Goal: Navigation & Orientation: Find specific page/section

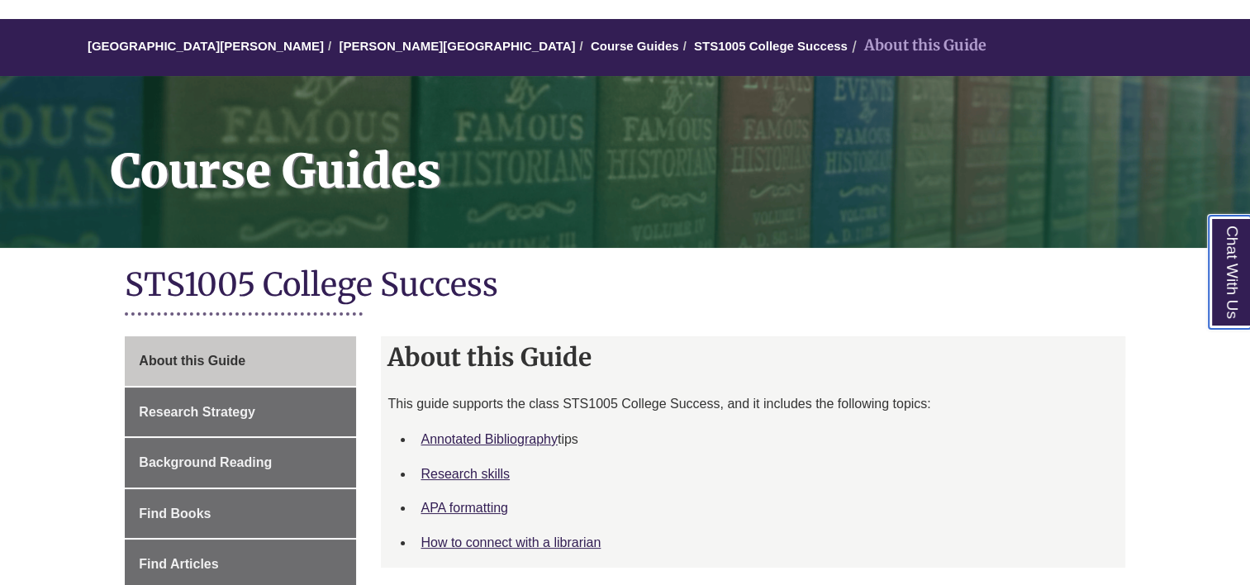
scroll to position [132, 0]
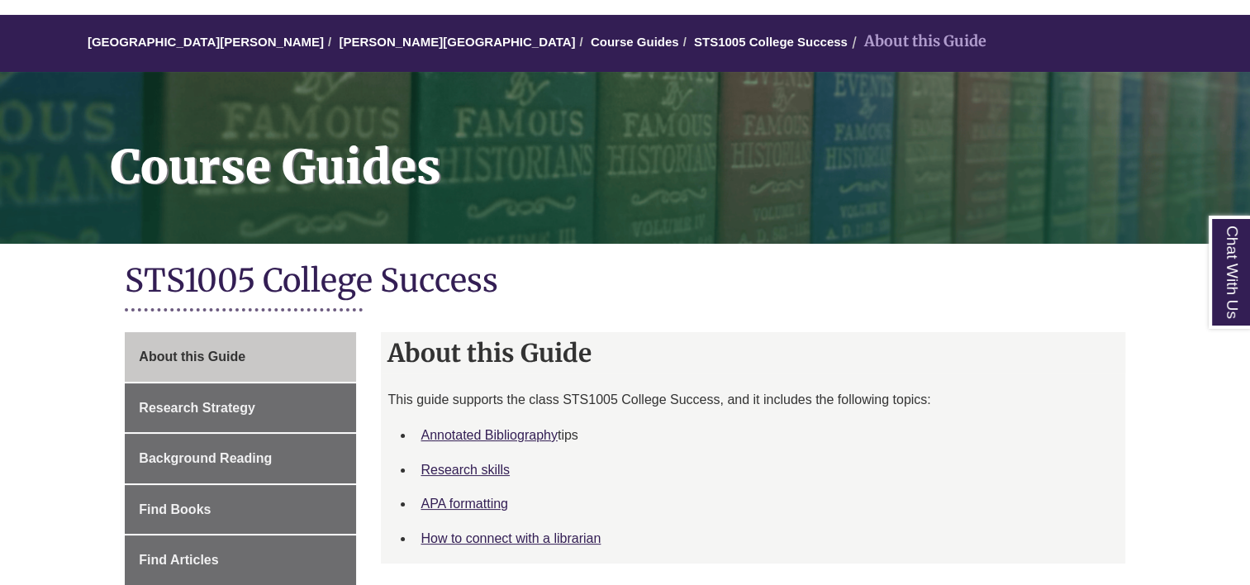
drag, startPoint x: 234, startPoint y: 341, endPoint x: 431, endPoint y: 321, distance: 198.5
click at [431, 321] on div "STS1005 College Success" at bounding box center [625, 292] width 1000 height 64
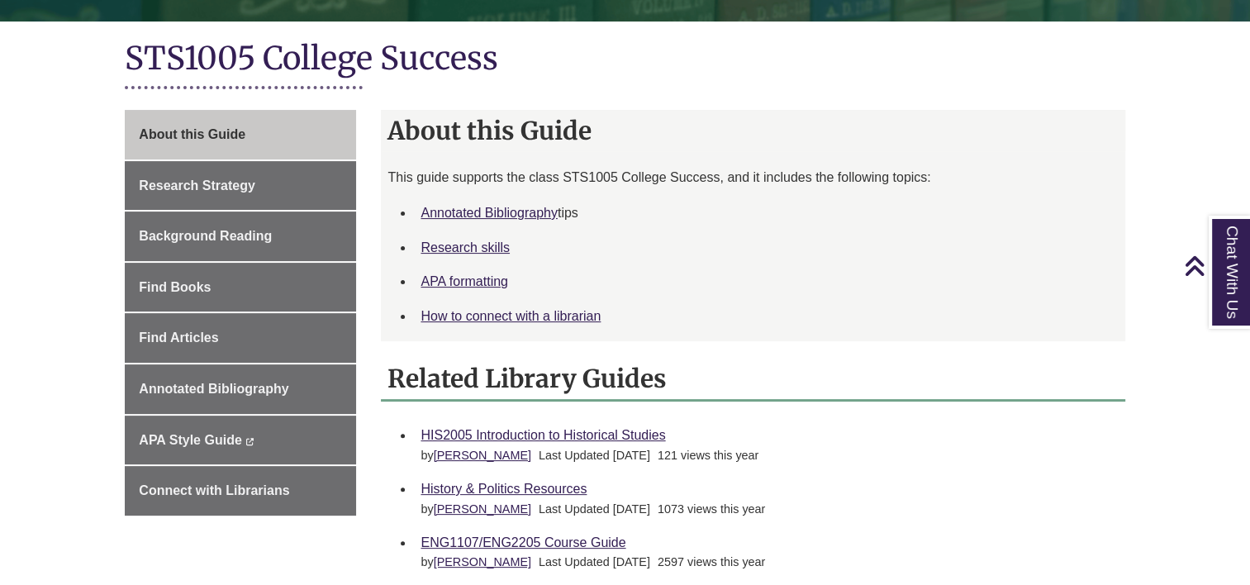
scroll to position [0, 0]
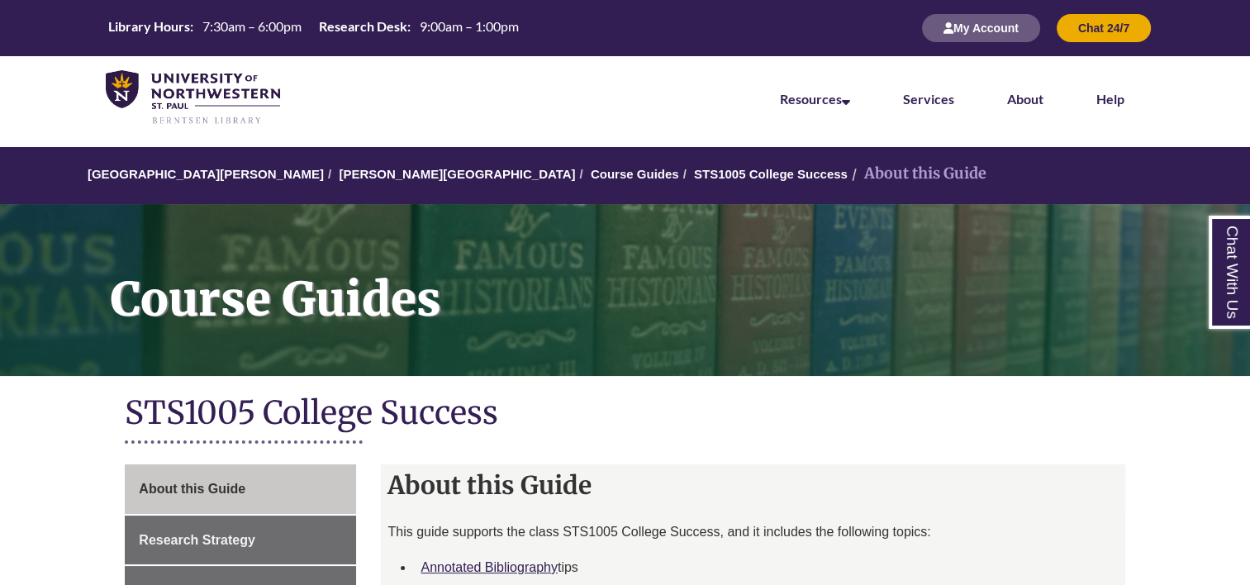
drag, startPoint x: 664, startPoint y: 169, endPoint x: 597, endPoint y: 431, distance: 270.4
click at [597, 431] on h1 "STS1005 College Success" at bounding box center [625, 415] width 1000 height 44
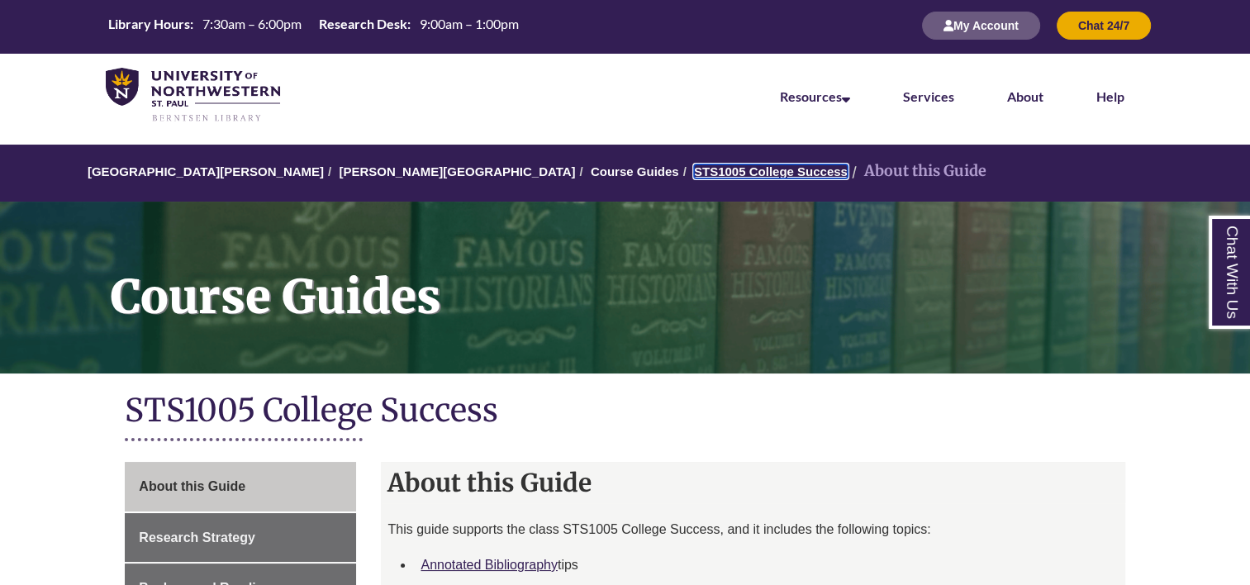
click at [694, 169] on link "STS1005 College Success" at bounding box center [771, 171] width 154 height 14
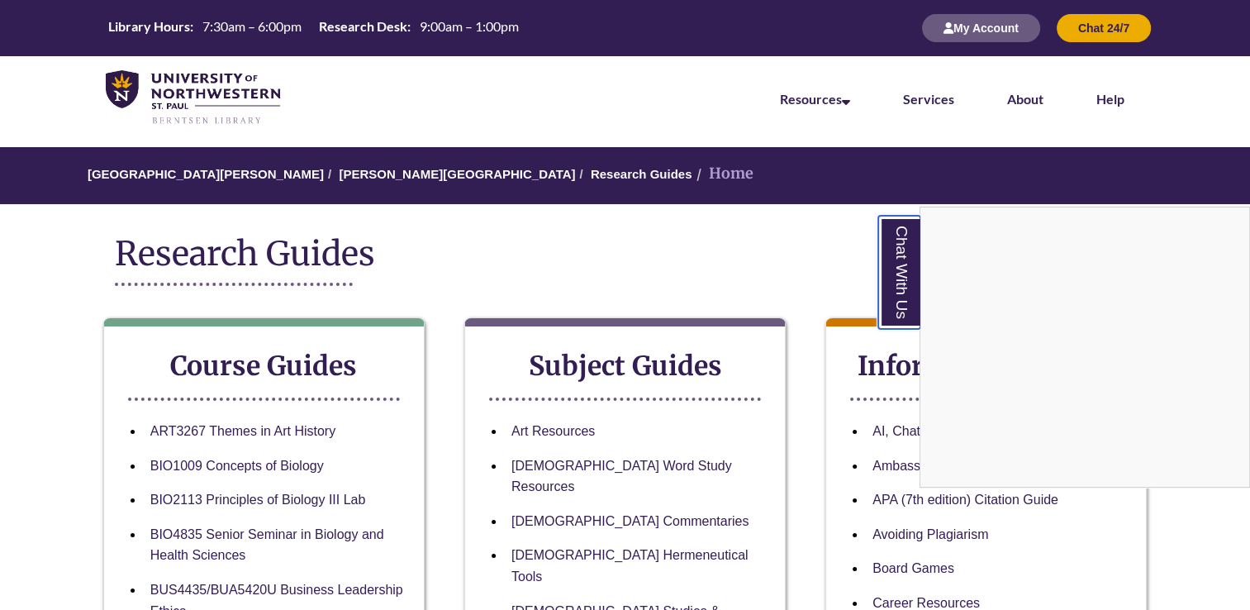
click at [889, 269] on link "Chat With Us" at bounding box center [900, 272] width 42 height 113
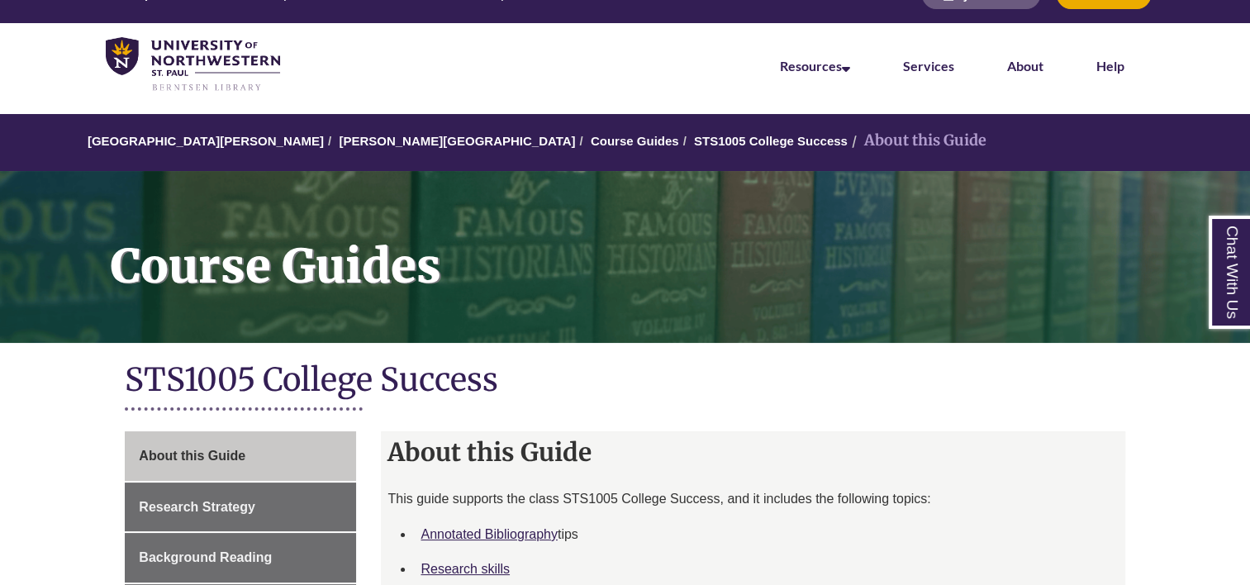
scroll to position [27, 0]
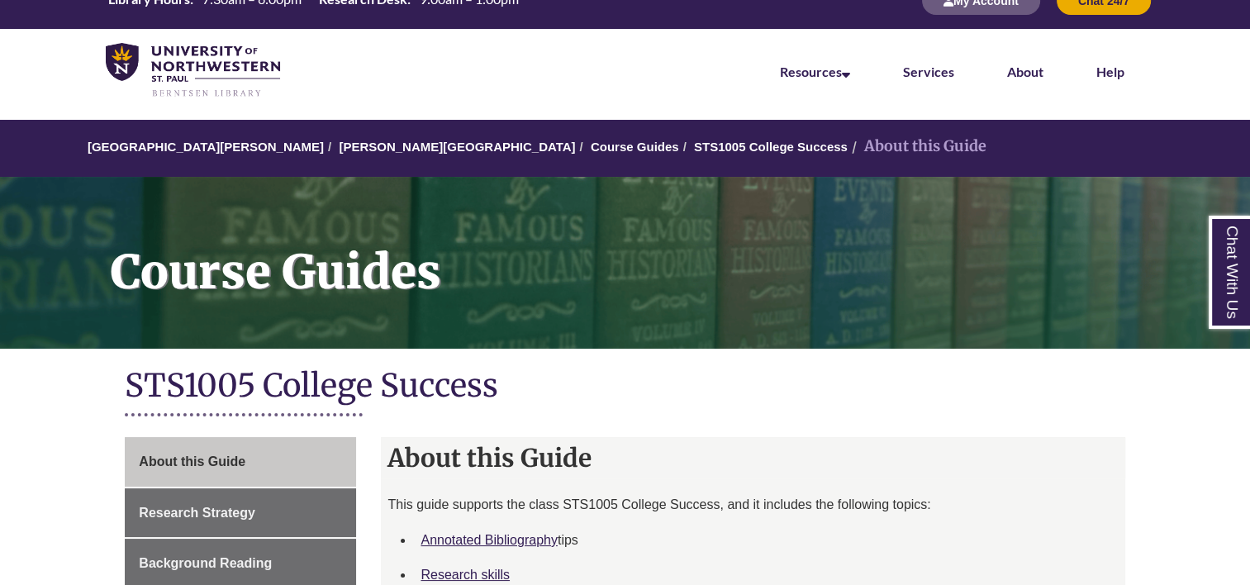
drag, startPoint x: 575, startPoint y: 145, endPoint x: 495, endPoint y: 358, distance: 227.0
click at [495, 358] on div "Course Guides" at bounding box center [625, 260] width 1250 height 201
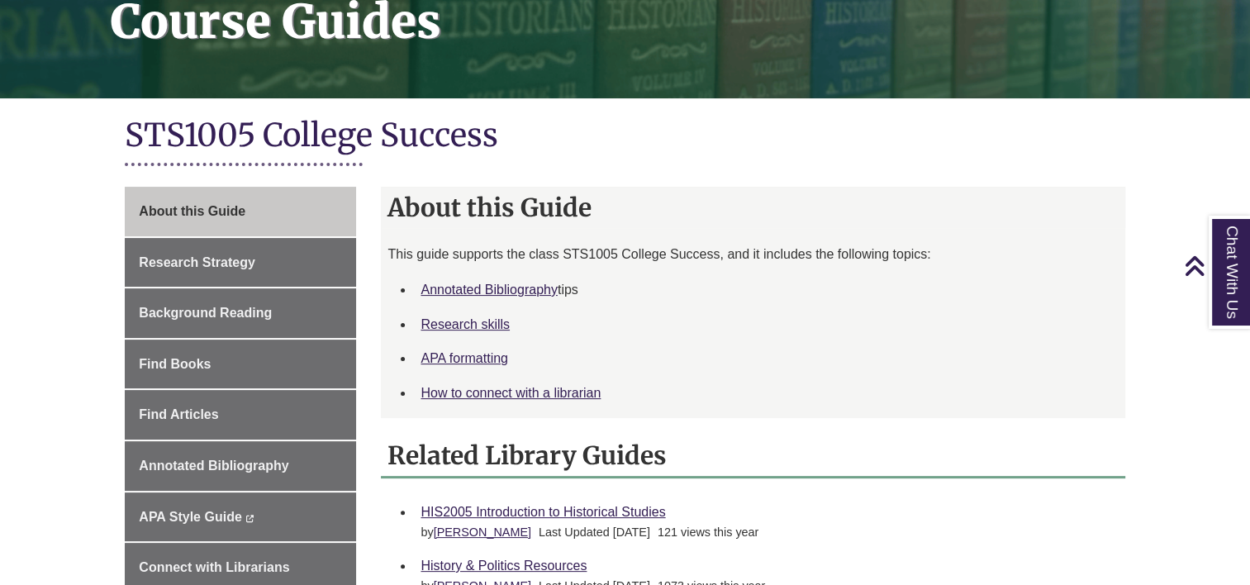
scroll to position [253, 0]
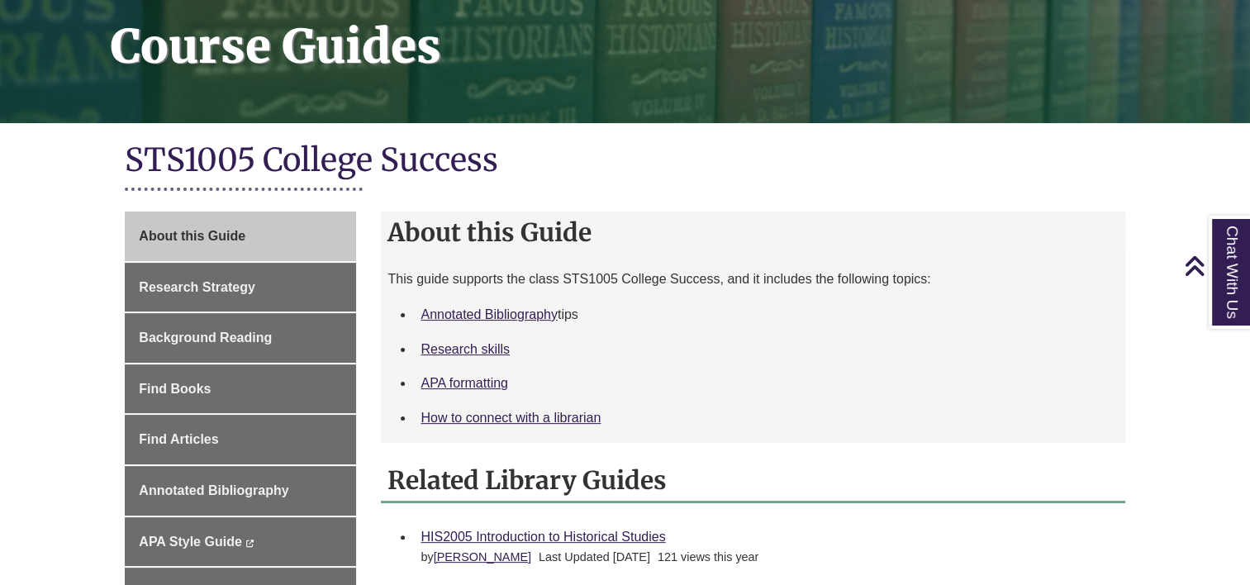
drag, startPoint x: 402, startPoint y: 445, endPoint x: 370, endPoint y: 378, distance: 75.0
click at [370, 378] on div "About this Guide This guide supports the class STS1005 College Success, and it …" at bounding box center [753, 561] width 769 height 699
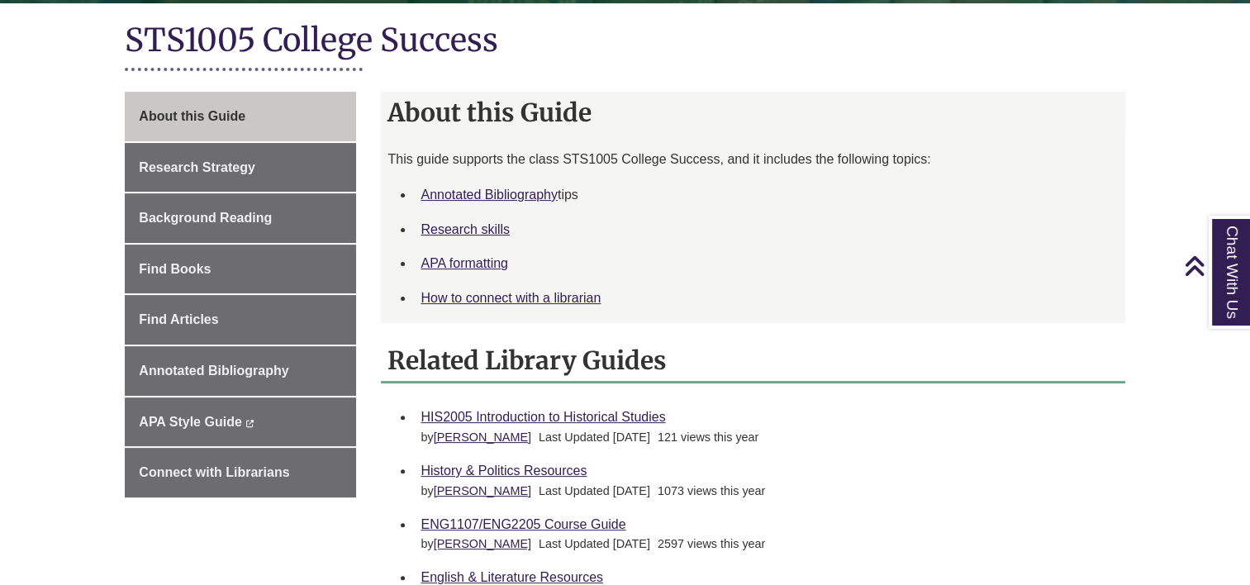
scroll to position [0, 0]
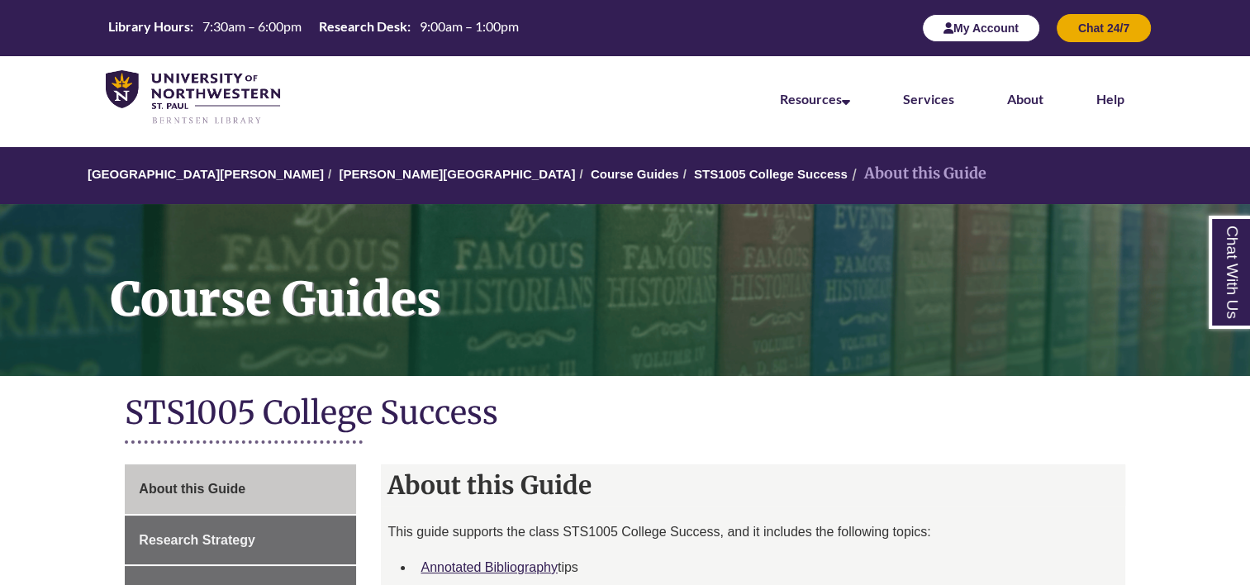
click at [979, 22] on button "My Account" at bounding box center [981, 28] width 118 height 28
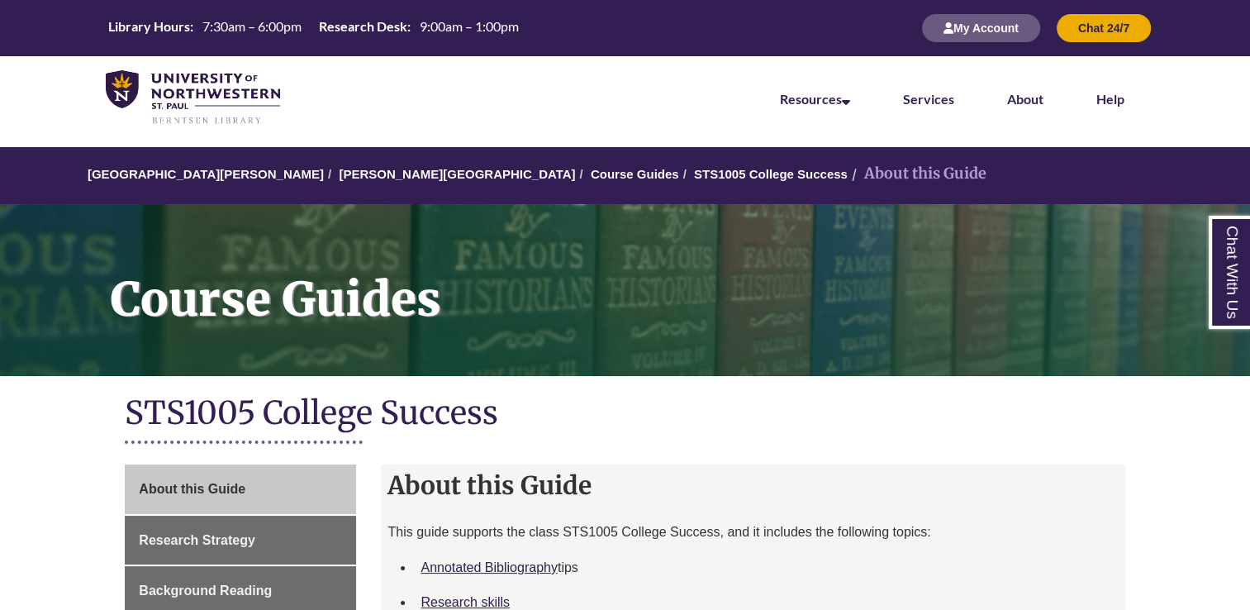
click at [910, 417] on h1 "STS1005 College Success" at bounding box center [625, 415] width 1000 height 44
